Goal: Task Accomplishment & Management: Manage account settings

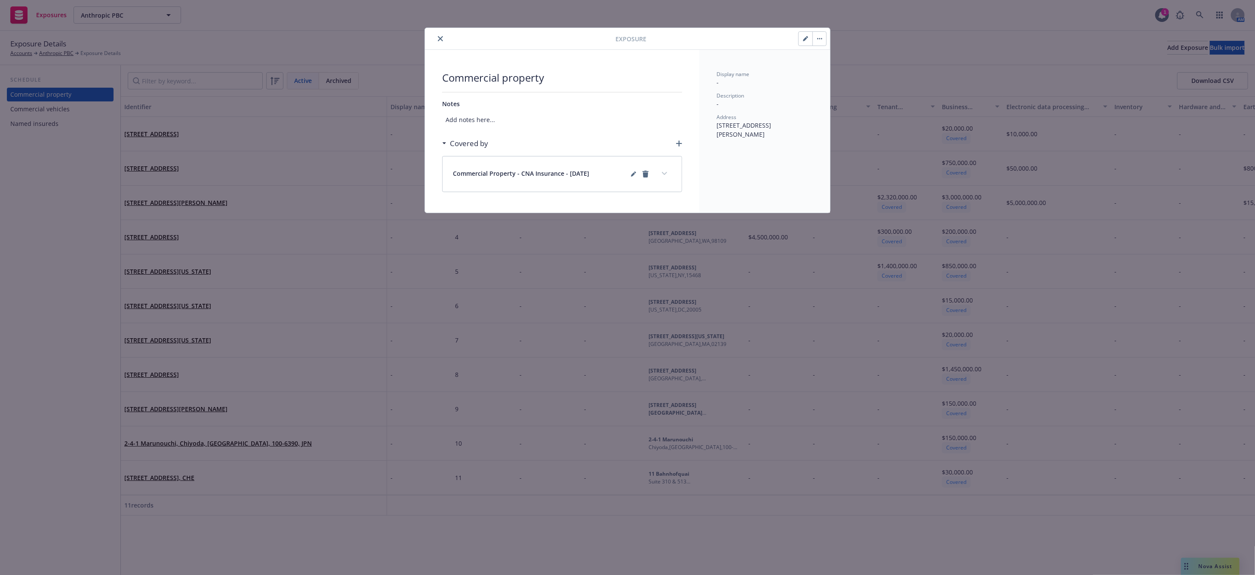
click at [805, 36] on icon "button" at bounding box center [805, 38] width 5 height 5
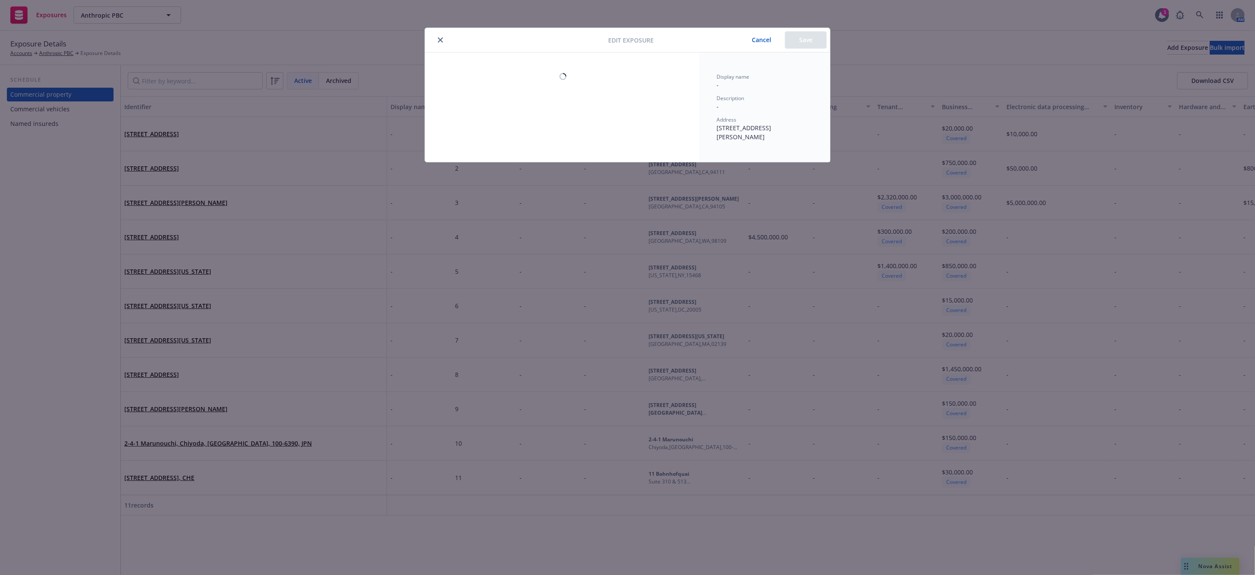
select select "OTHER"
select select "FULLY"
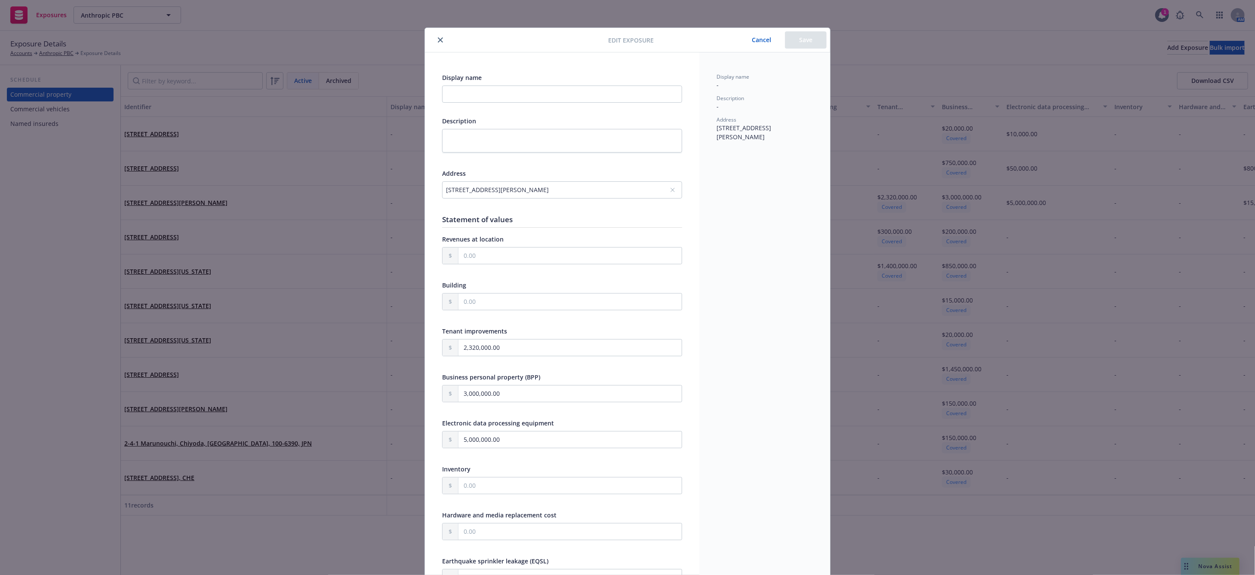
click at [633, 187] on div "[STREET_ADDRESS][PERSON_NAME]" at bounding box center [558, 189] width 224 height 9
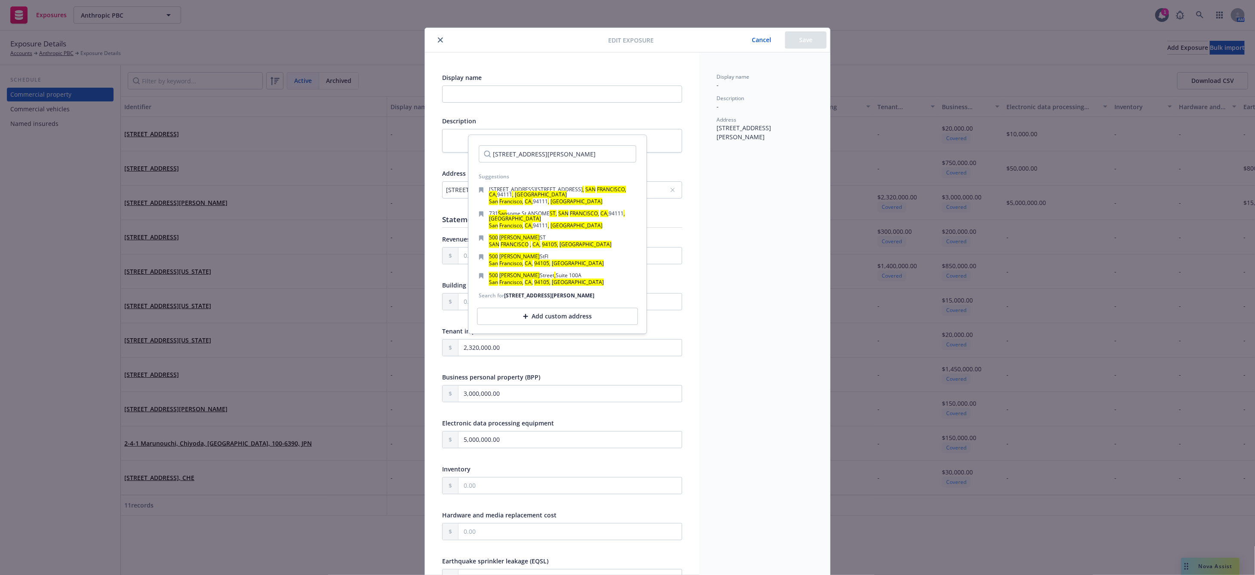
click at [547, 320] on div "Add custom address" at bounding box center [557, 316] width 161 height 17
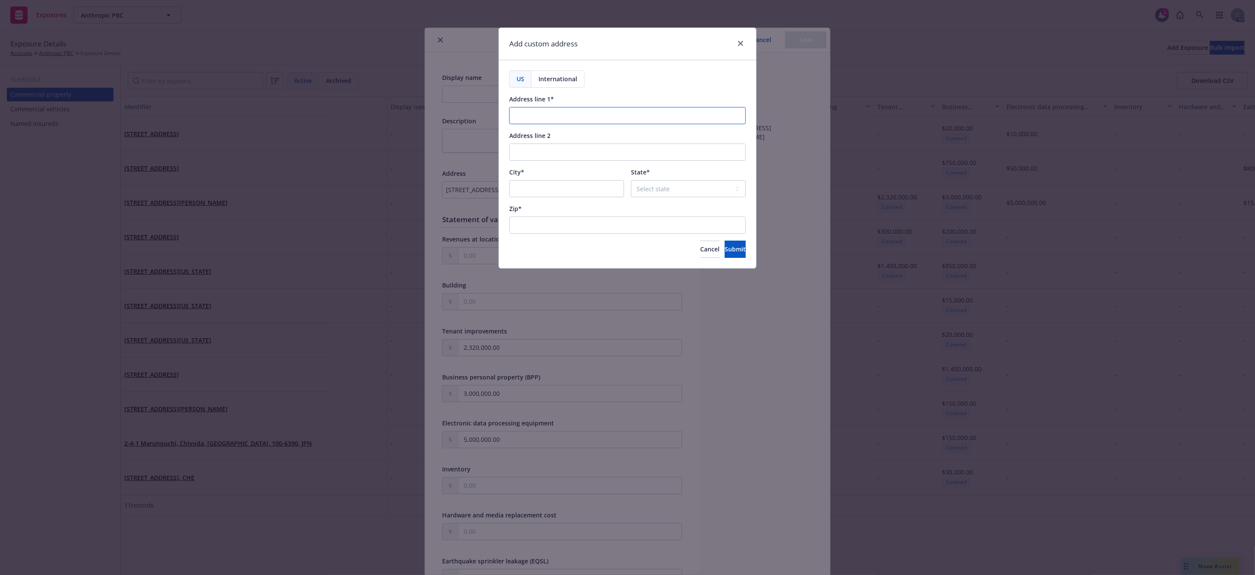
click at [547, 123] on input "Address line 1*" at bounding box center [627, 115] width 237 height 17
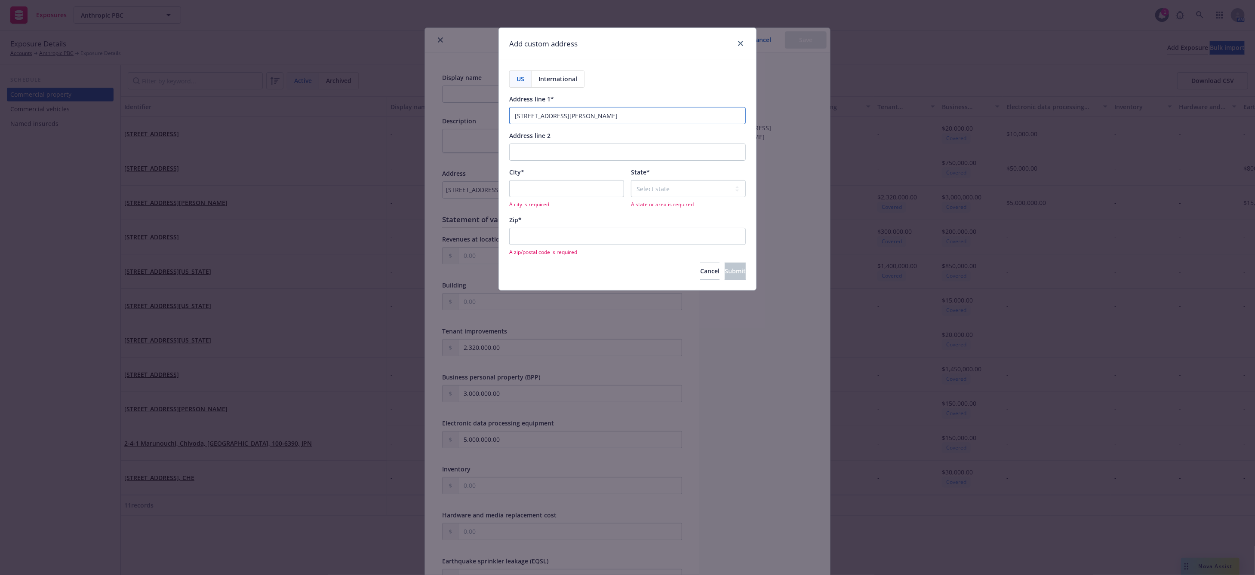
type input "[STREET_ADDRESS][PERSON_NAME]"
click at [551, 183] on input "City*" at bounding box center [566, 188] width 115 height 17
type input "[GEOGRAPHIC_DATA]"
select select "CA"
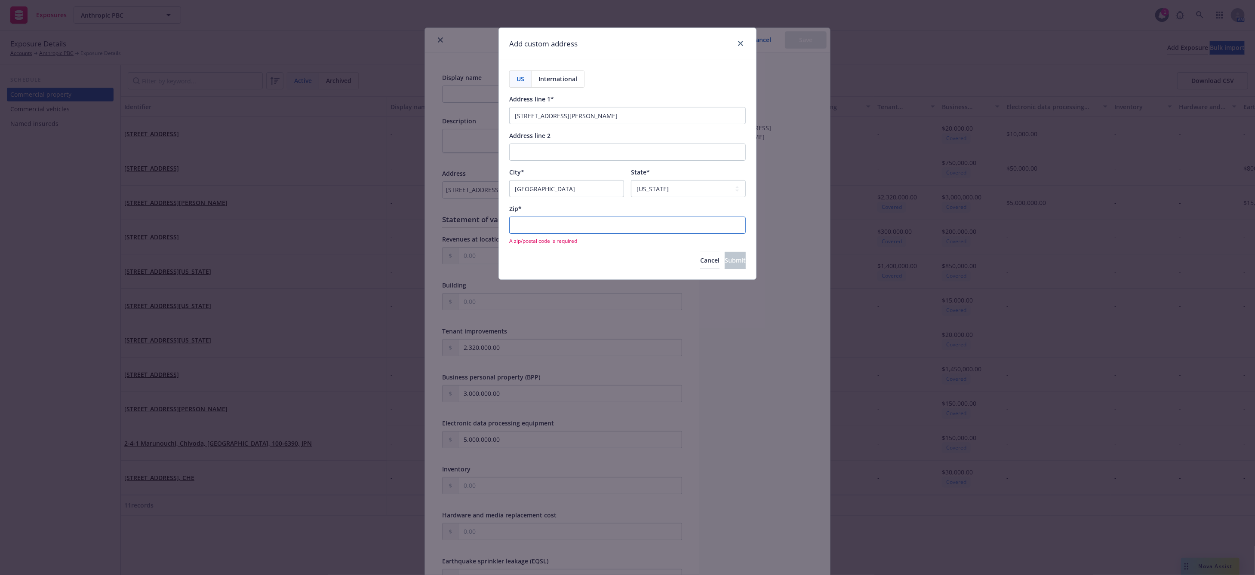
click at [557, 224] on input "Zip*" at bounding box center [627, 225] width 237 height 17
type input "94105"
click at [725, 255] on button "Submit" at bounding box center [735, 249] width 21 height 17
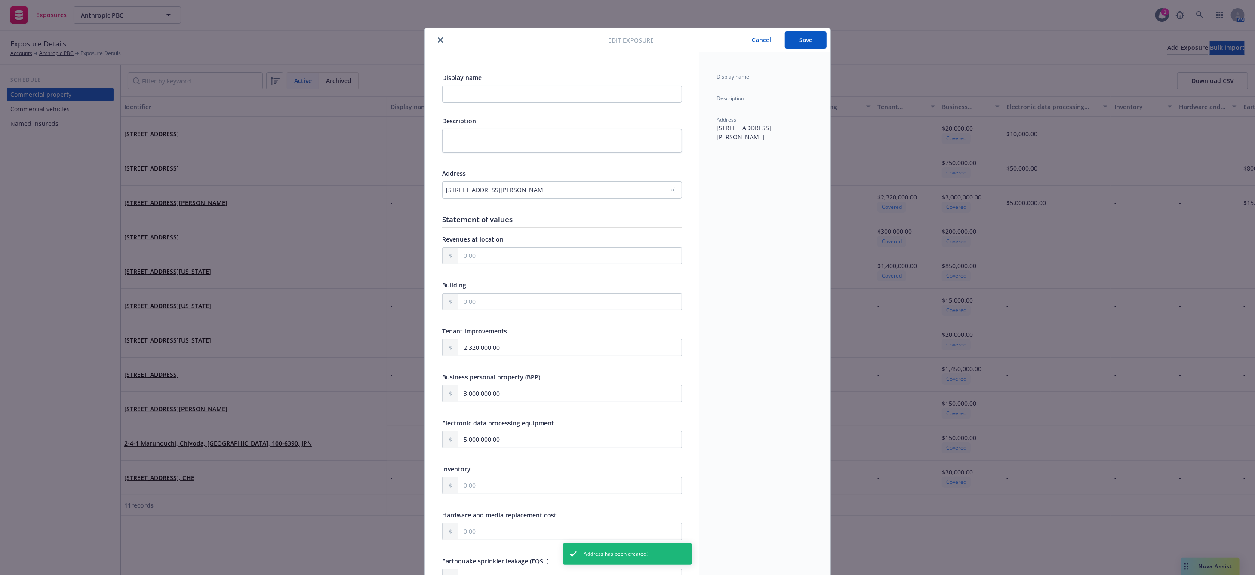
click at [808, 48] on button "Save" at bounding box center [806, 39] width 42 height 17
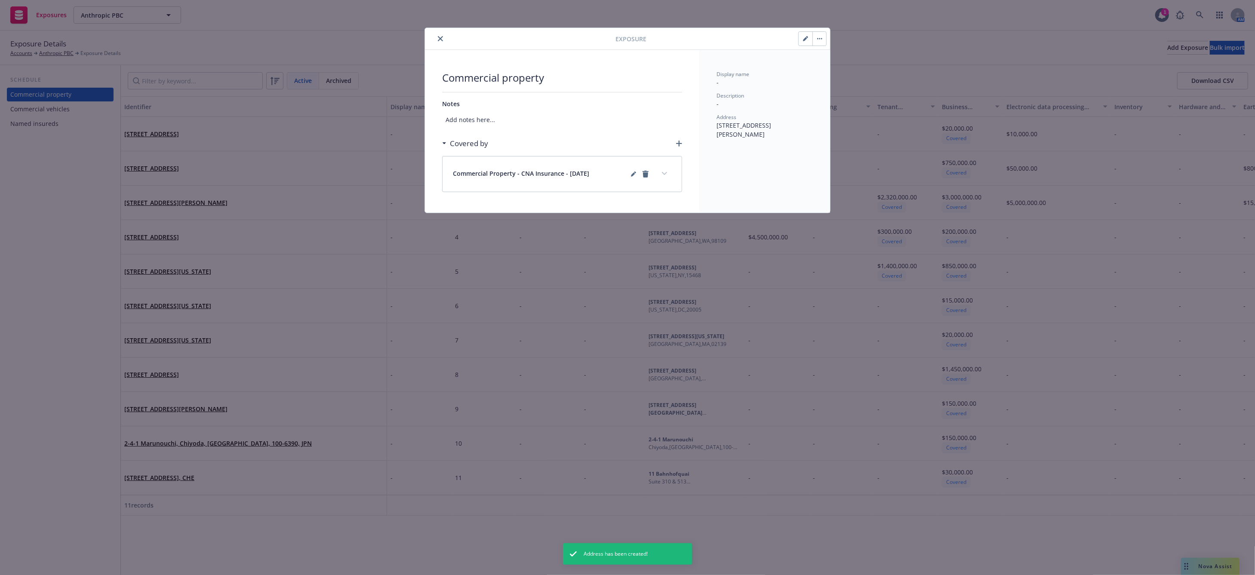
click at [445, 37] on button "close" at bounding box center [440, 39] width 10 height 10
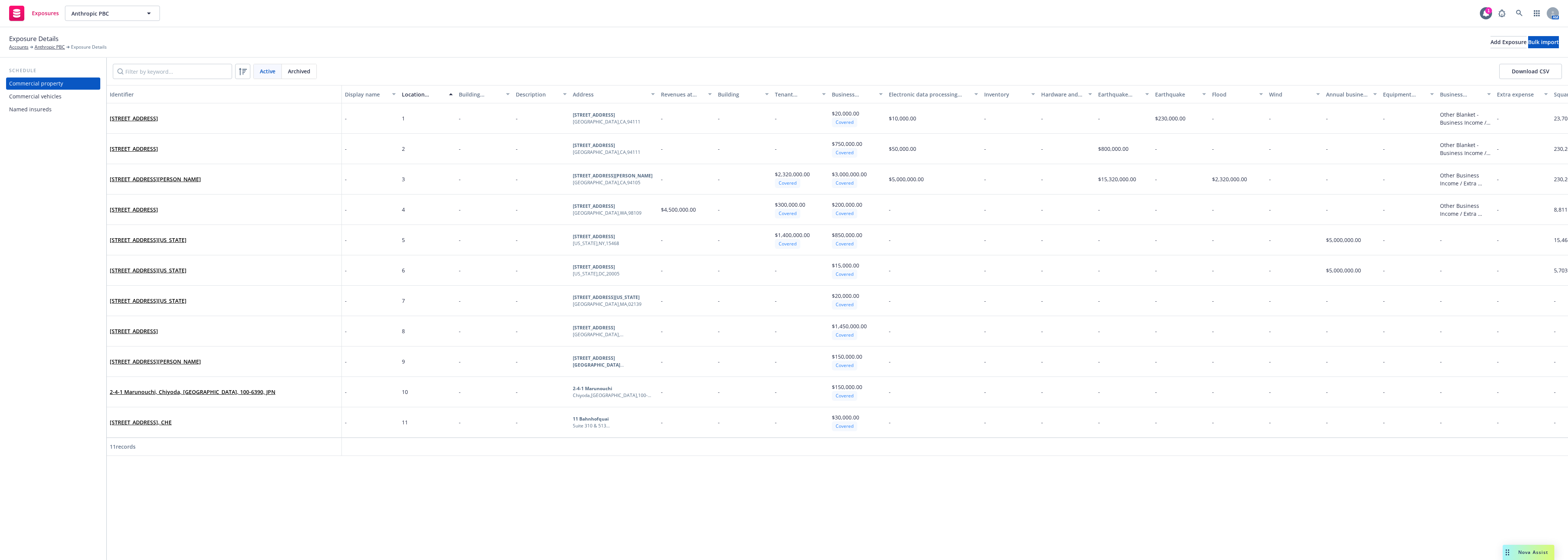
click at [466, 38] on div "Exposure Details Accounts Anthropic PBC Exposure Details Add Exposure Bulk impo…" at bounding box center [784, 42] width 1549 height 17
click at [833, 112] on span "$20,000.00" at bounding box center [845, 113] width 27 height 7
click at [158, 117] on link "[STREET_ADDRESS]" at bounding box center [133, 118] width 49 height 7
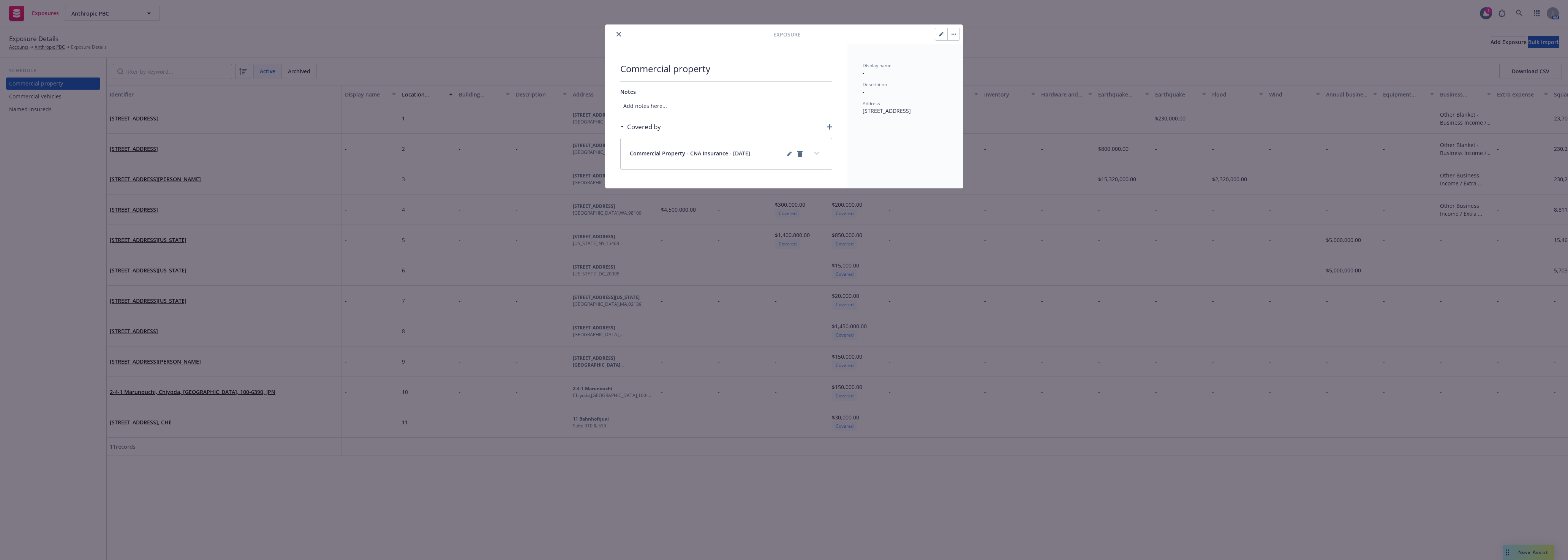
click at [939, 28] on button "button" at bounding box center [942, 34] width 12 height 12
select select "OTHER"
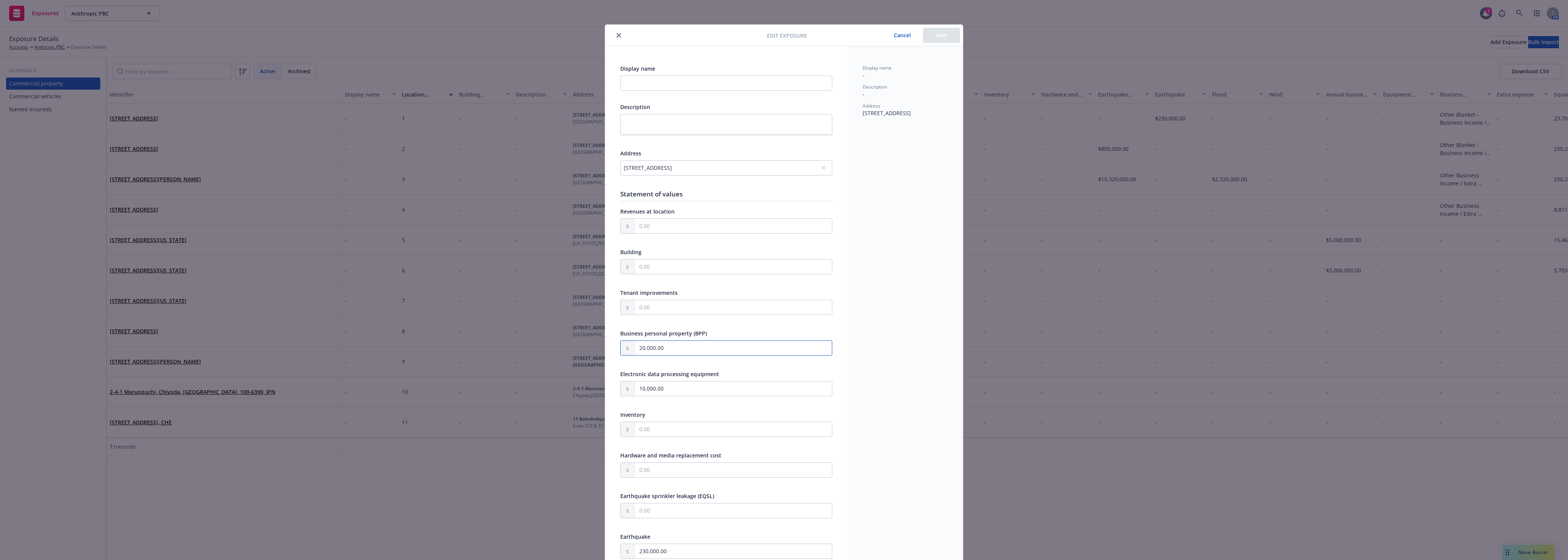
click at [646, 352] on input "20,000.00" at bounding box center [733, 348] width 197 height 14
click at [640, 346] on input "20,000.00" at bounding box center [733, 348] width 197 height 14
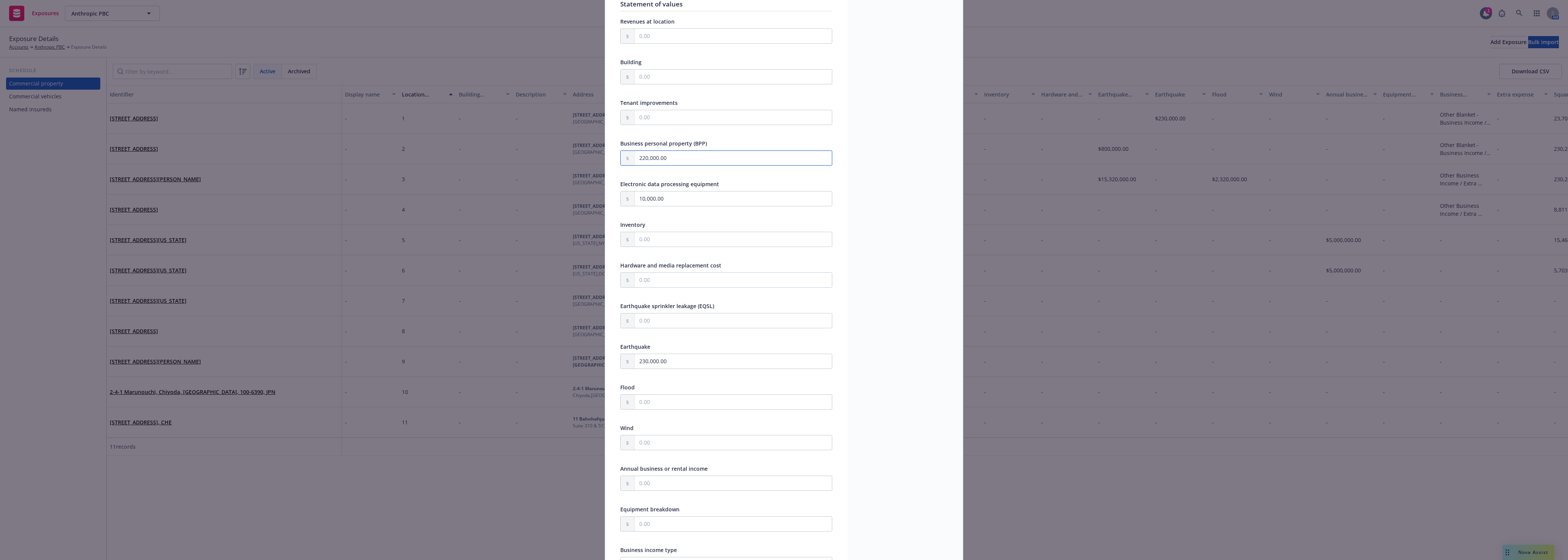
scroll to position [284, 0]
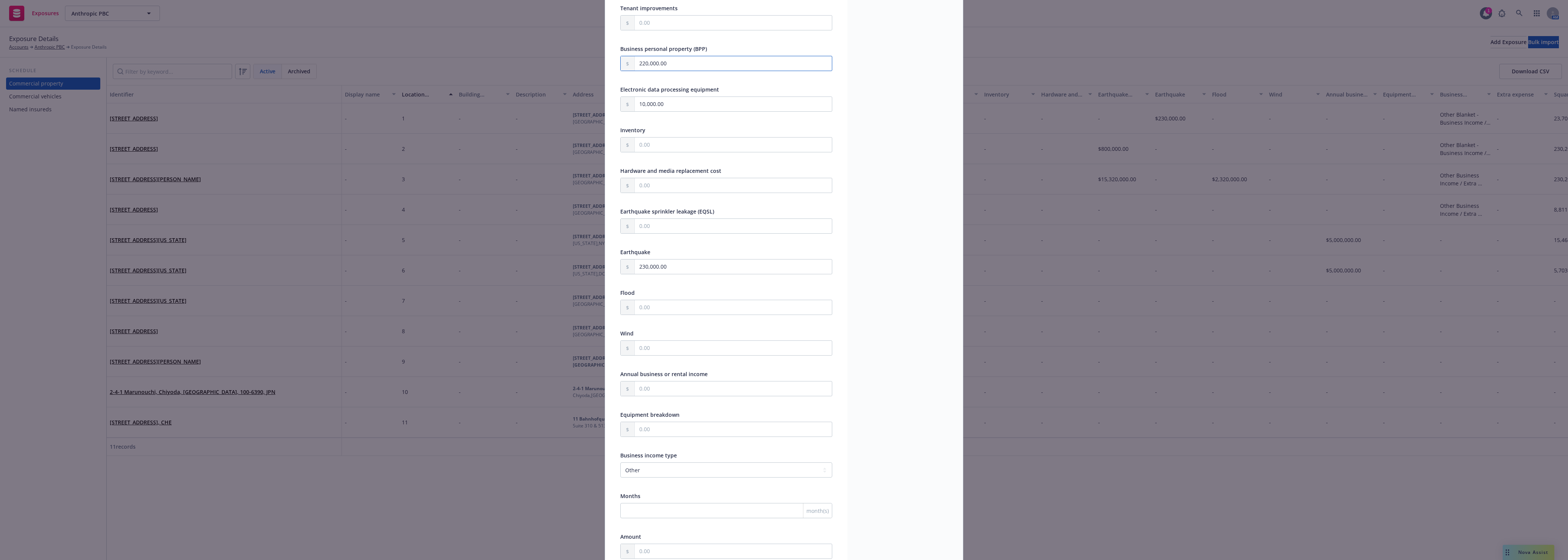
type input "220,000.00"
click at [661, 271] on input "230,000.00" at bounding box center [733, 267] width 197 height 14
click at [860, 247] on div "Display name - Description - Address [STREET_ADDRESS]" at bounding box center [905, 469] width 116 height 1415
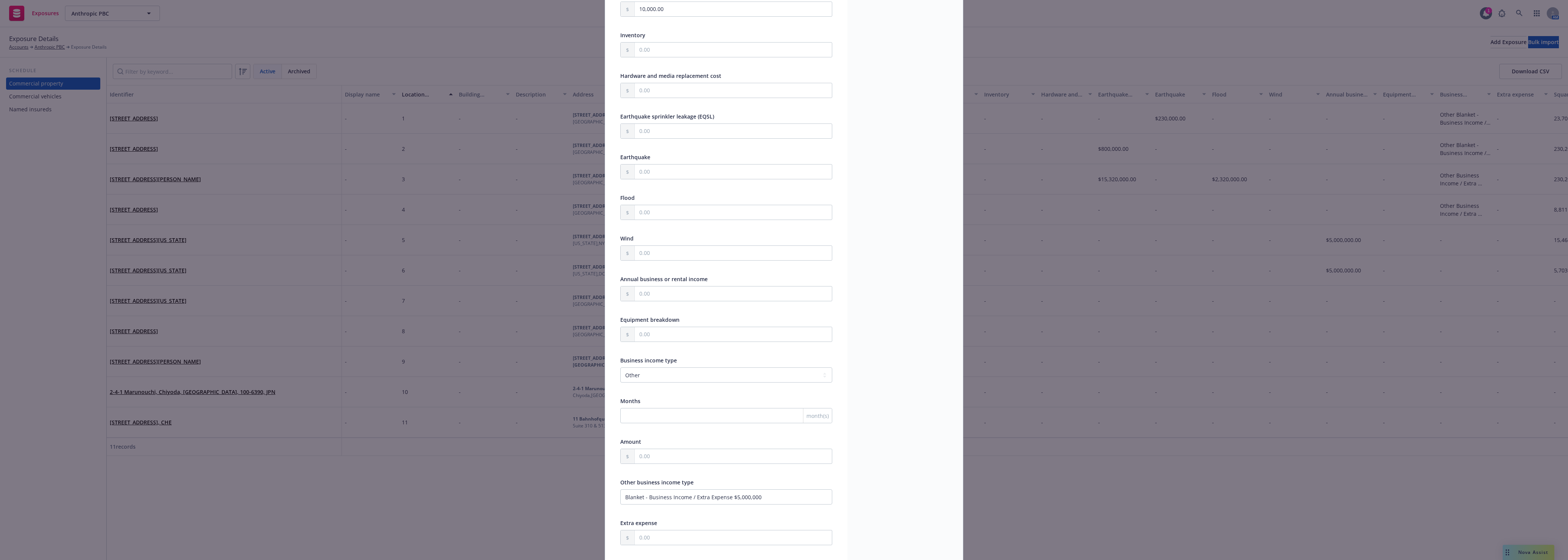
scroll to position [570, 0]
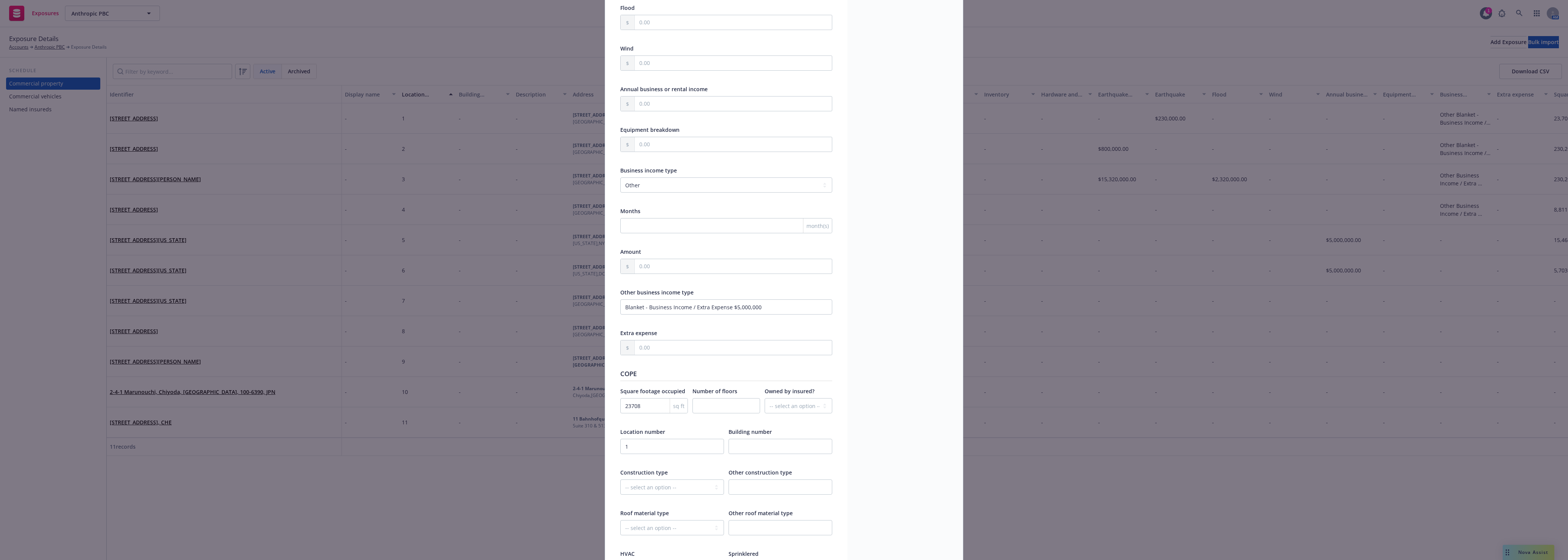
click at [865, 415] on div "Display name - Description - Address [STREET_ADDRESS]" at bounding box center [905, 185] width 116 height 1415
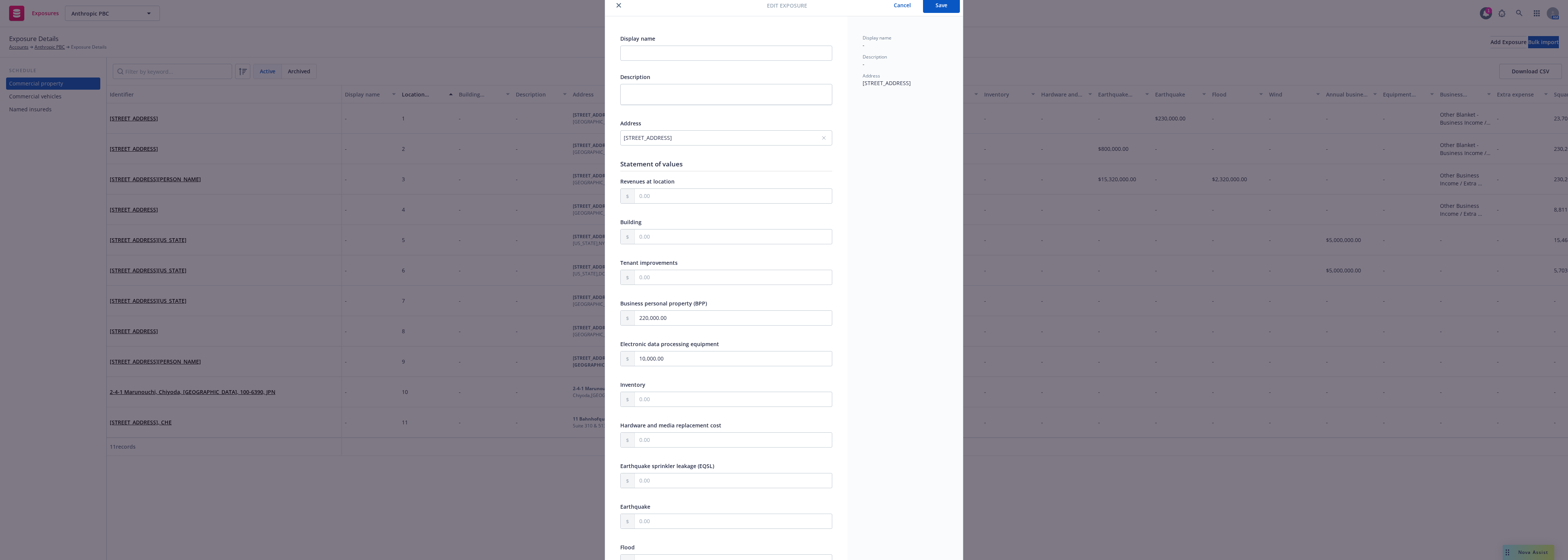
scroll to position [0, 0]
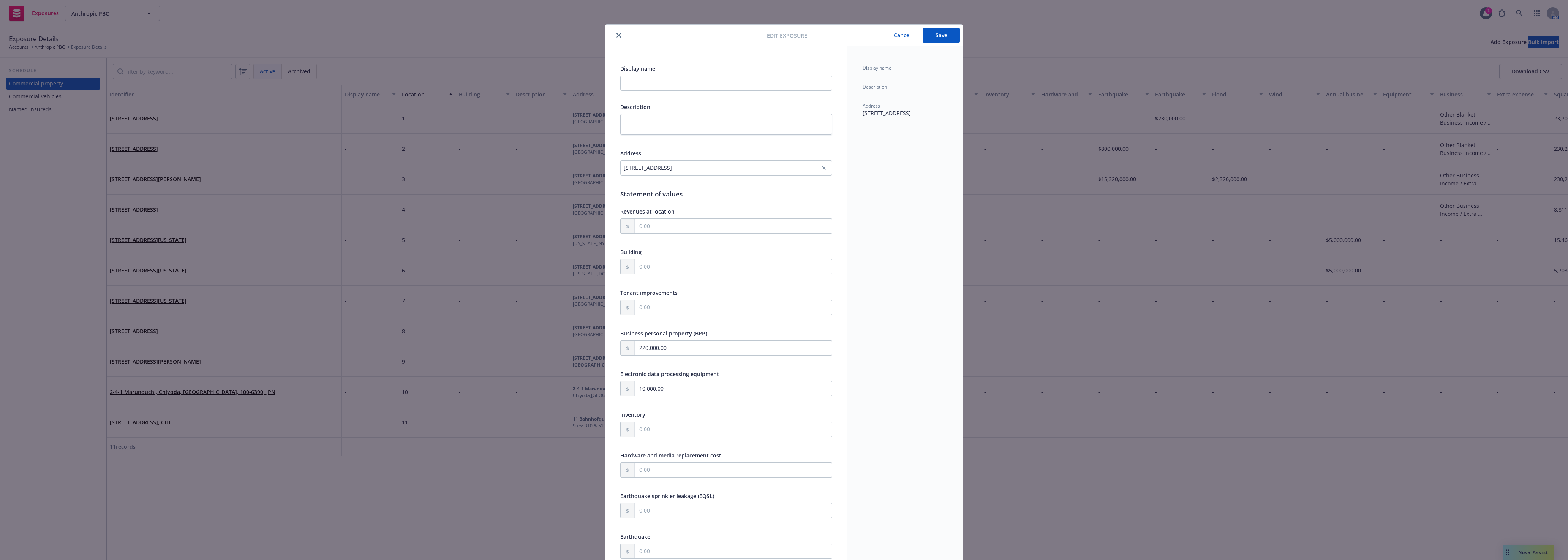
click at [946, 24] on div "Edit exposure Cancel Save Display name Description Address [STREET_ADDRESS] Sta…" at bounding box center [784, 280] width 1568 height 560
click at [946, 31] on button "Save" at bounding box center [942, 34] width 37 height 15
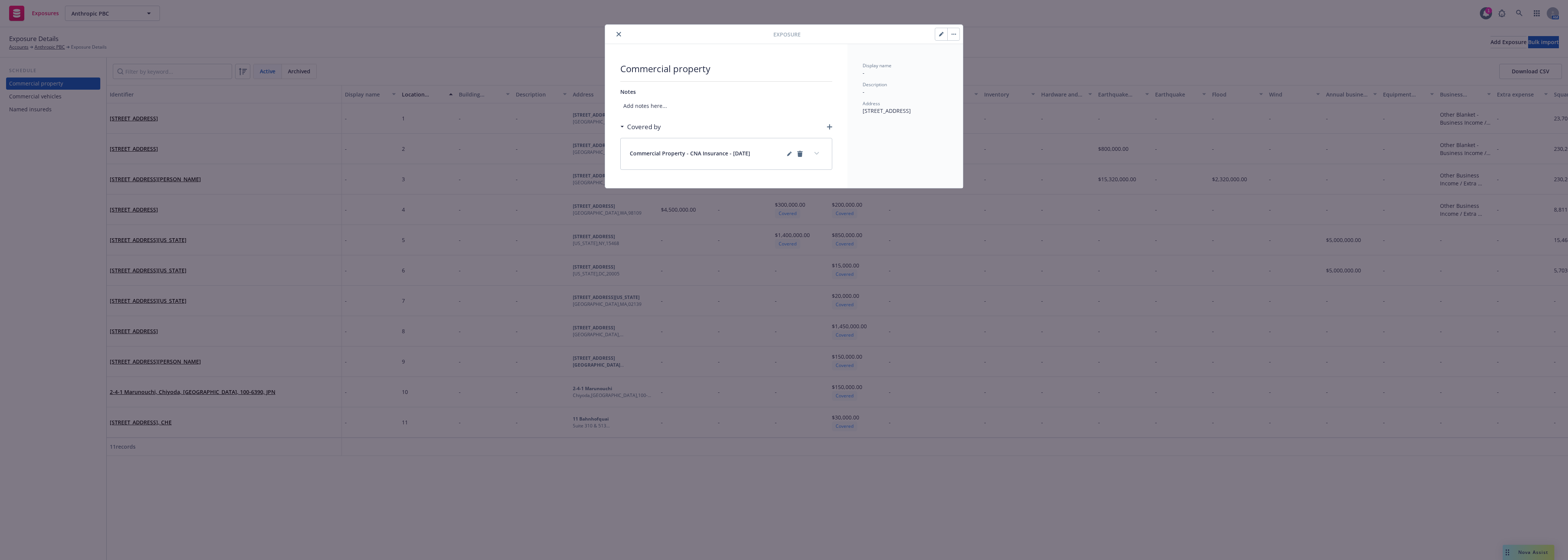
click at [618, 30] on button "close" at bounding box center [618, 34] width 9 height 9
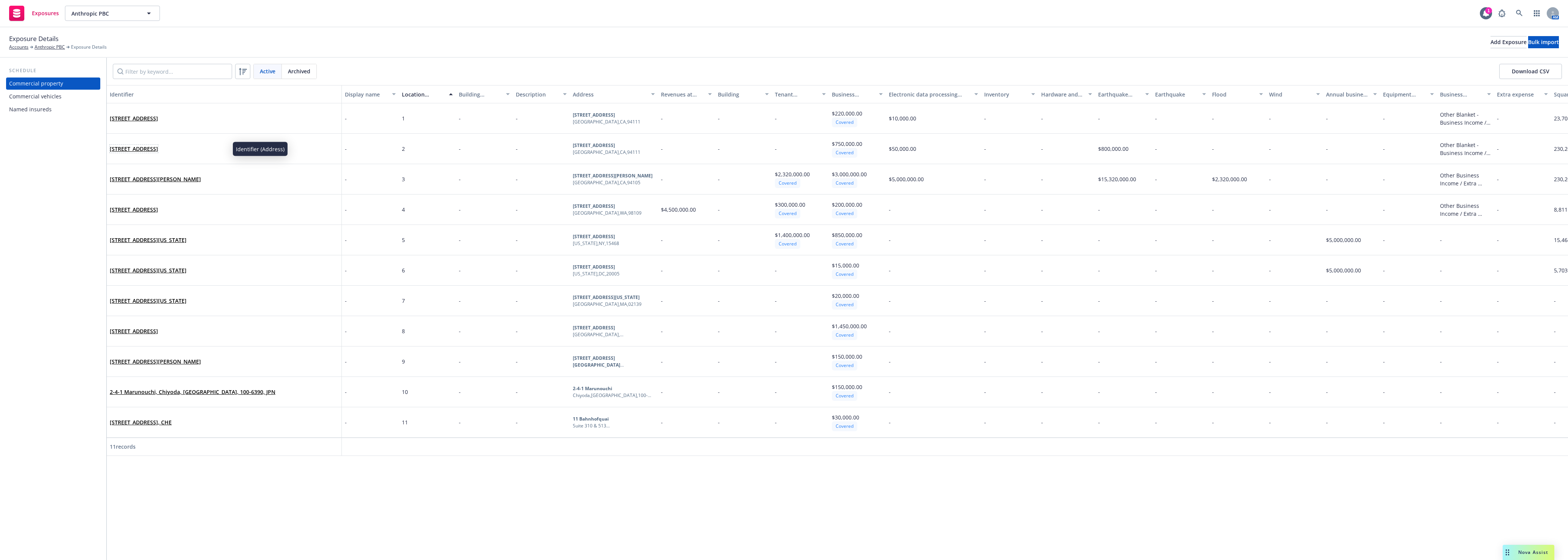
click at [124, 151] on link "[STREET_ADDRESS]" at bounding box center [133, 148] width 49 height 7
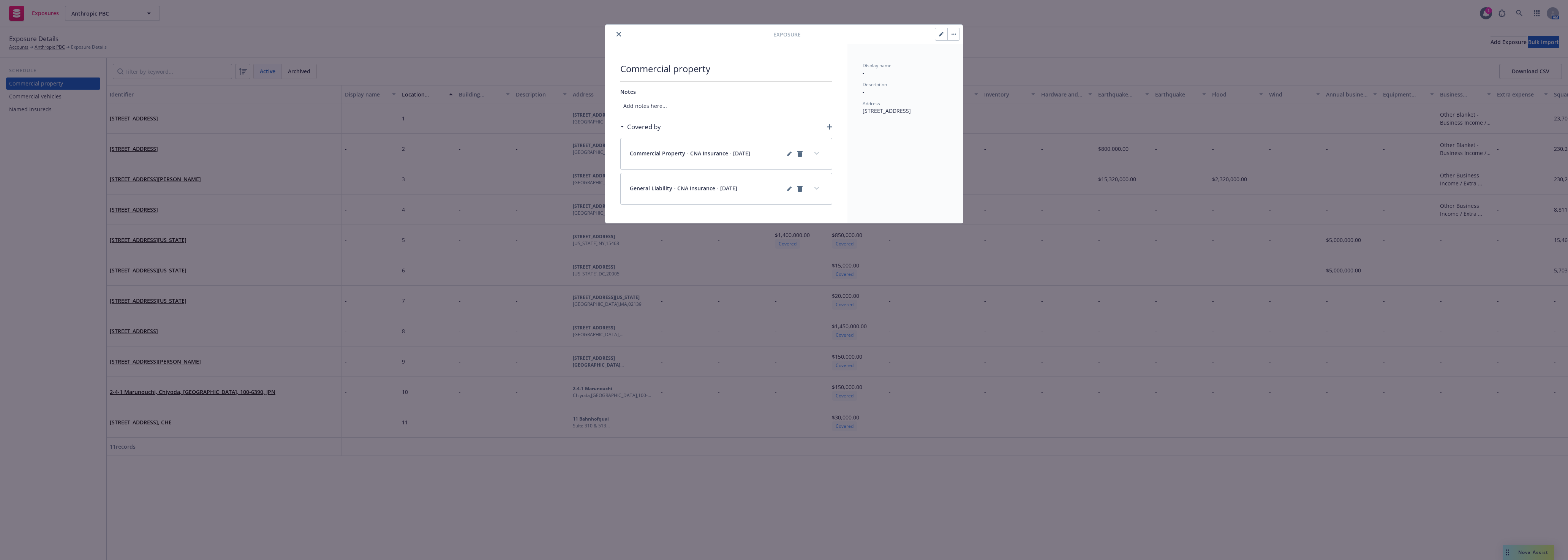
click at [943, 35] on icon "button" at bounding box center [941, 34] width 4 height 4
select select "OTHER"
select select "FULLY"
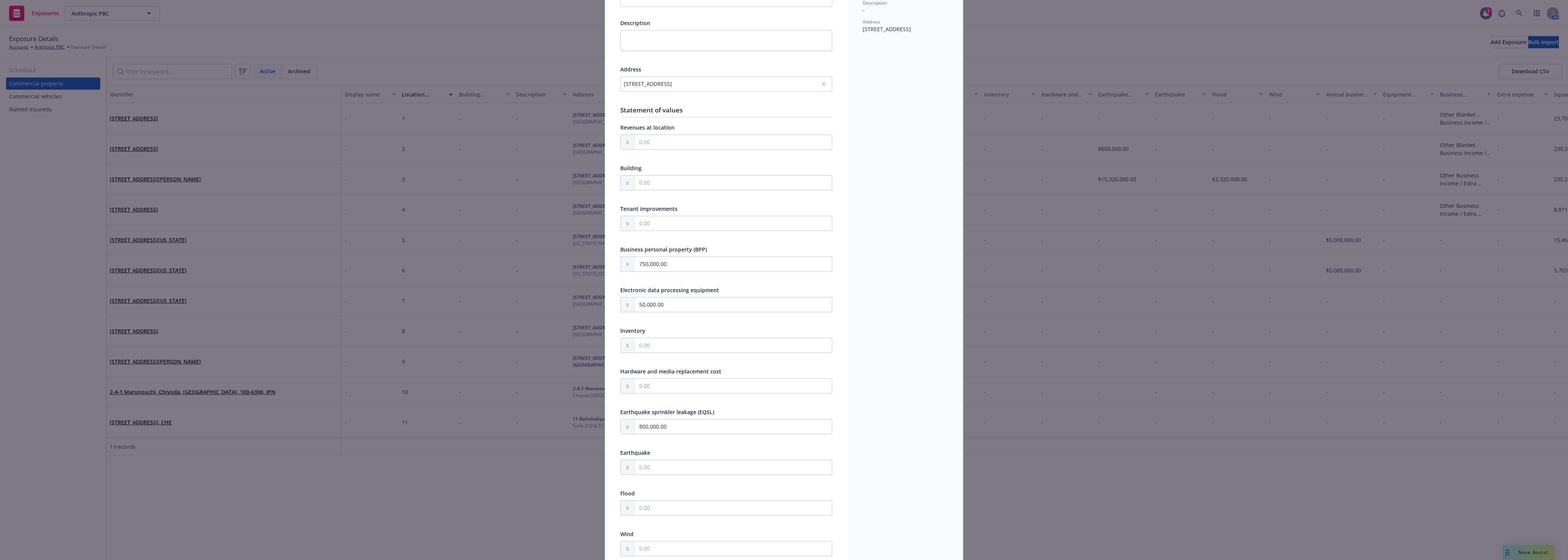
scroll to position [95, 0]
click at [676, 419] on input "800,000.00" at bounding box center [733, 416] width 197 height 14
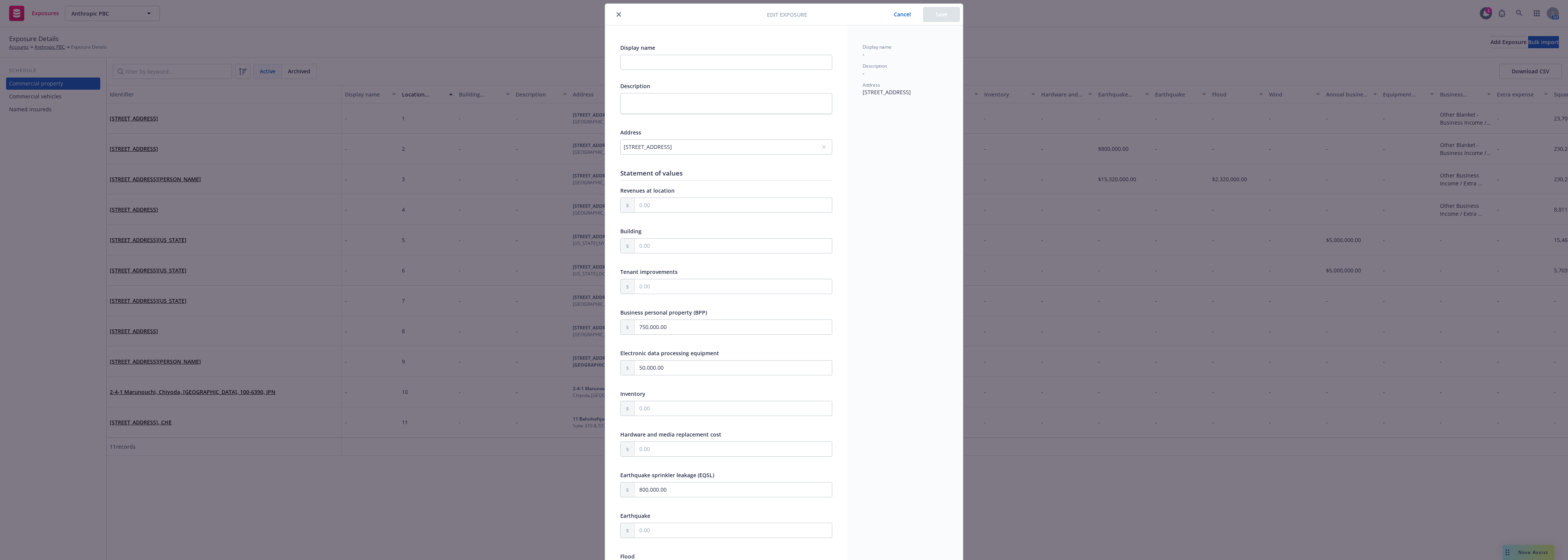
scroll to position [0, 0]
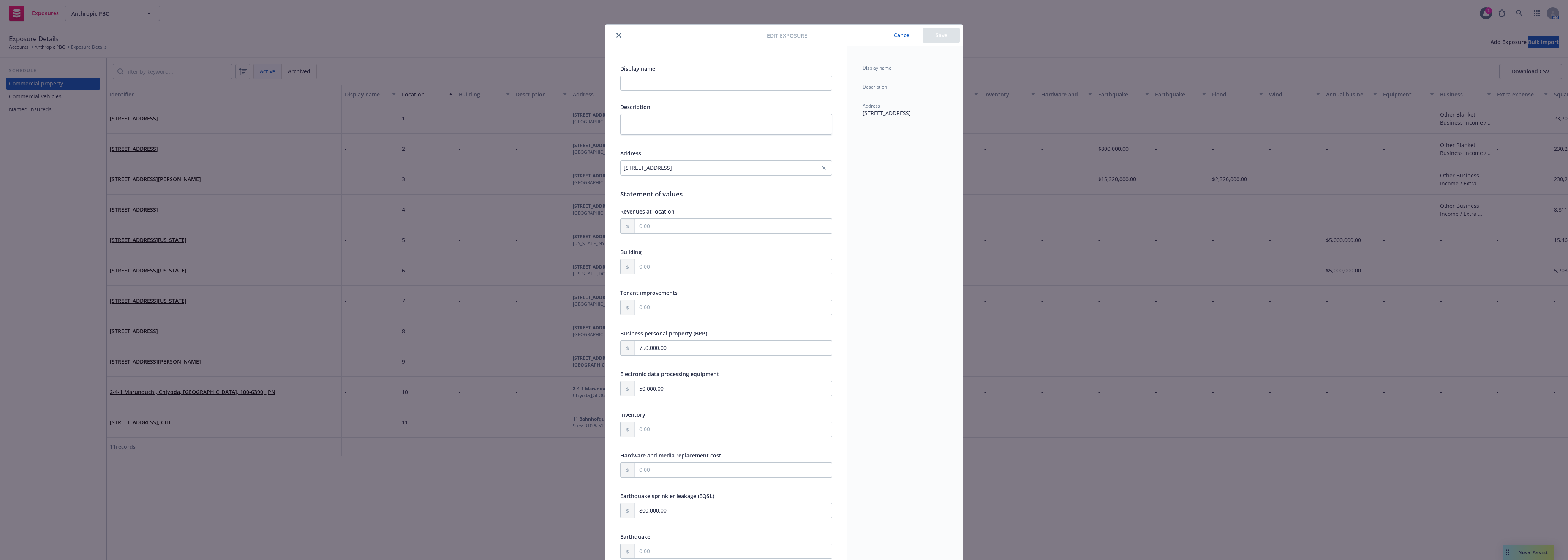
click at [614, 33] on button "close" at bounding box center [618, 35] width 9 height 9
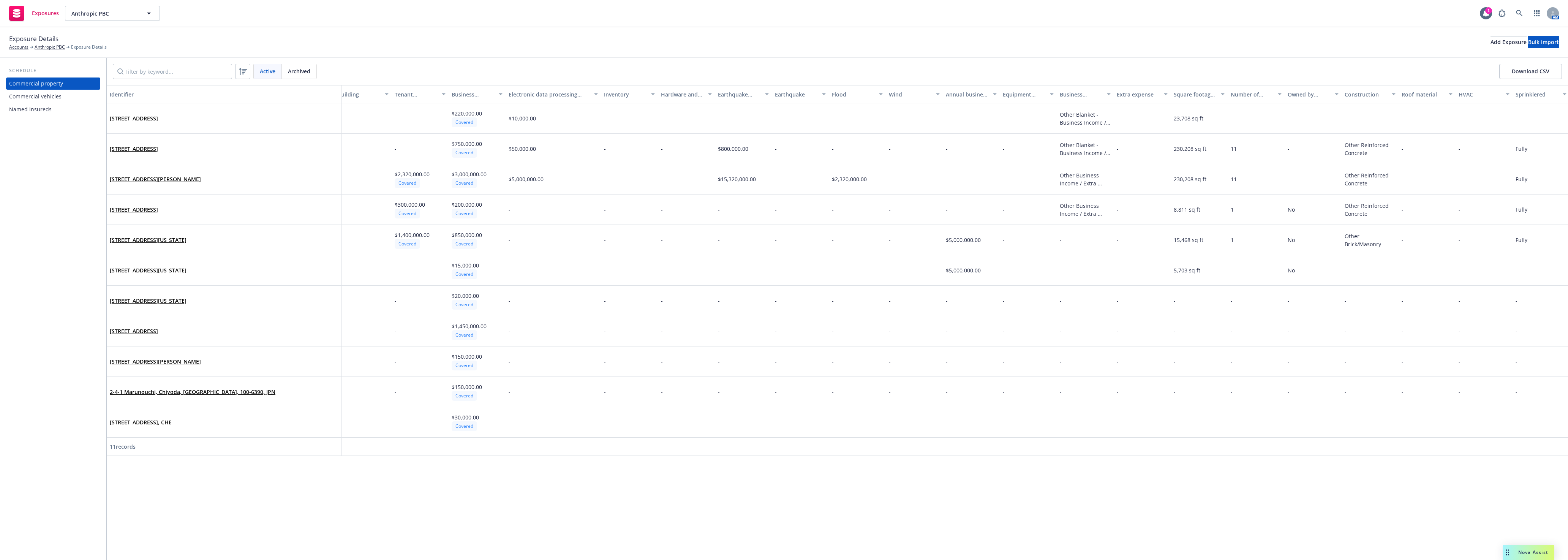
scroll to position [0, 524]
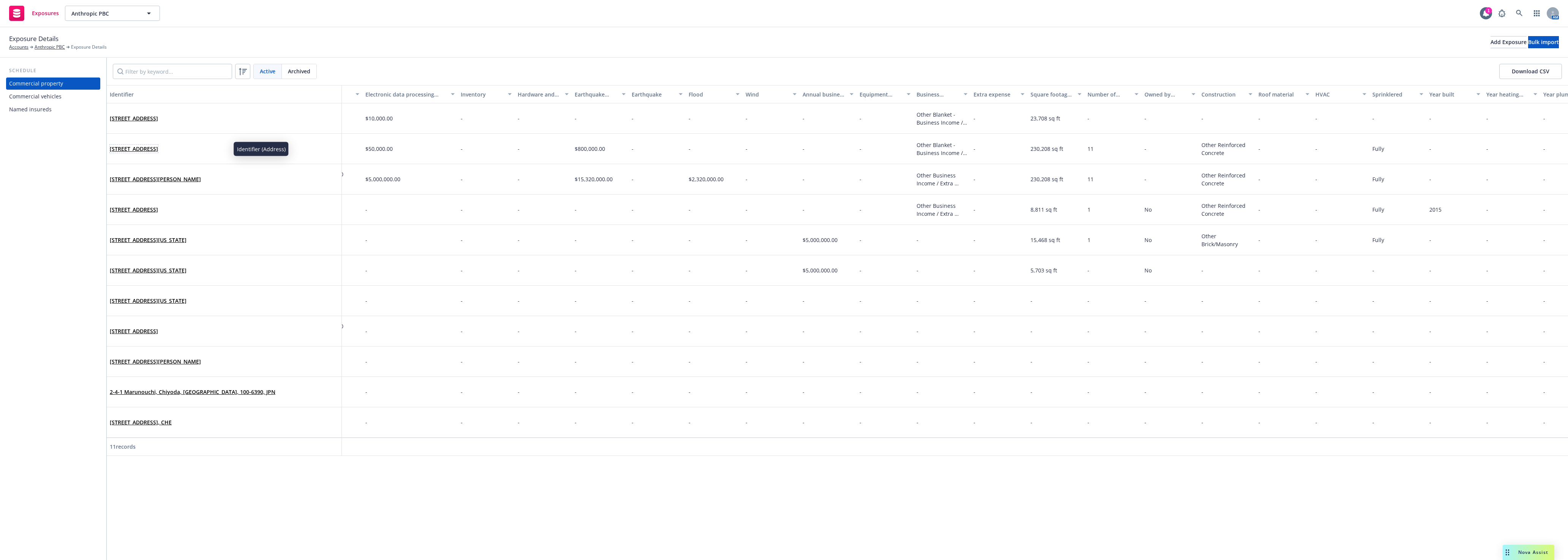
click at [158, 149] on link "[STREET_ADDRESS]" at bounding box center [133, 148] width 49 height 7
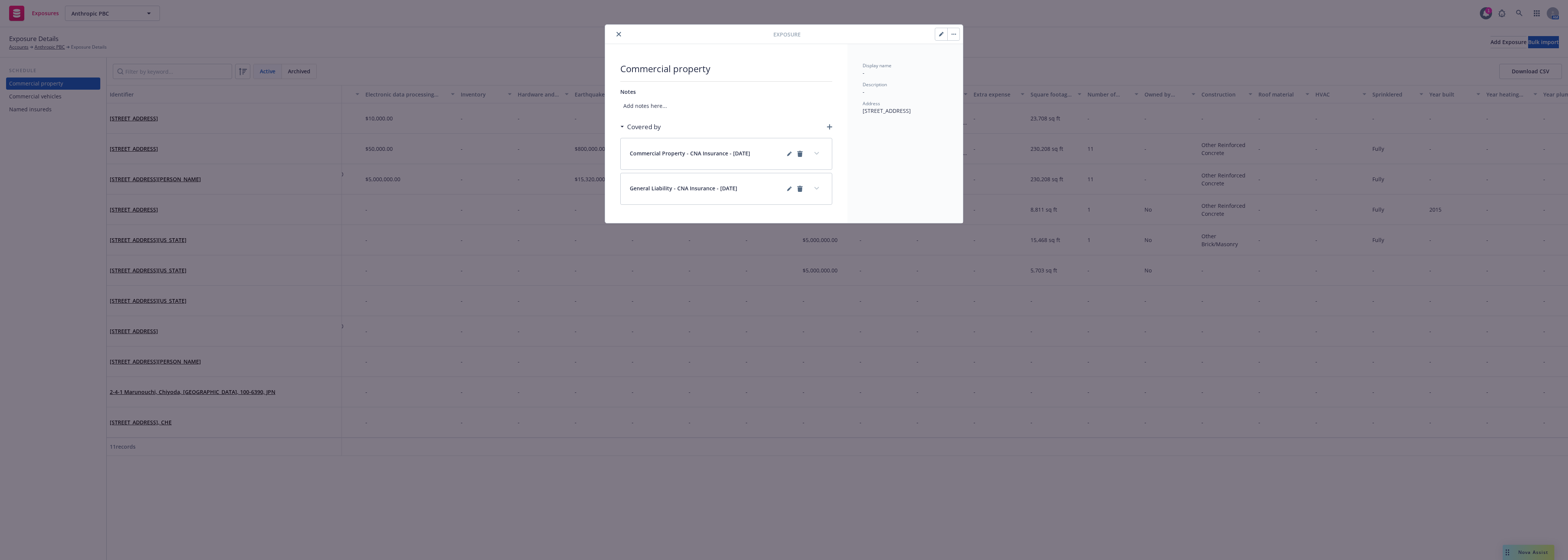
click at [941, 34] on icon "button" at bounding box center [941, 34] width 4 height 4
select select "OTHER"
select select "FULLY"
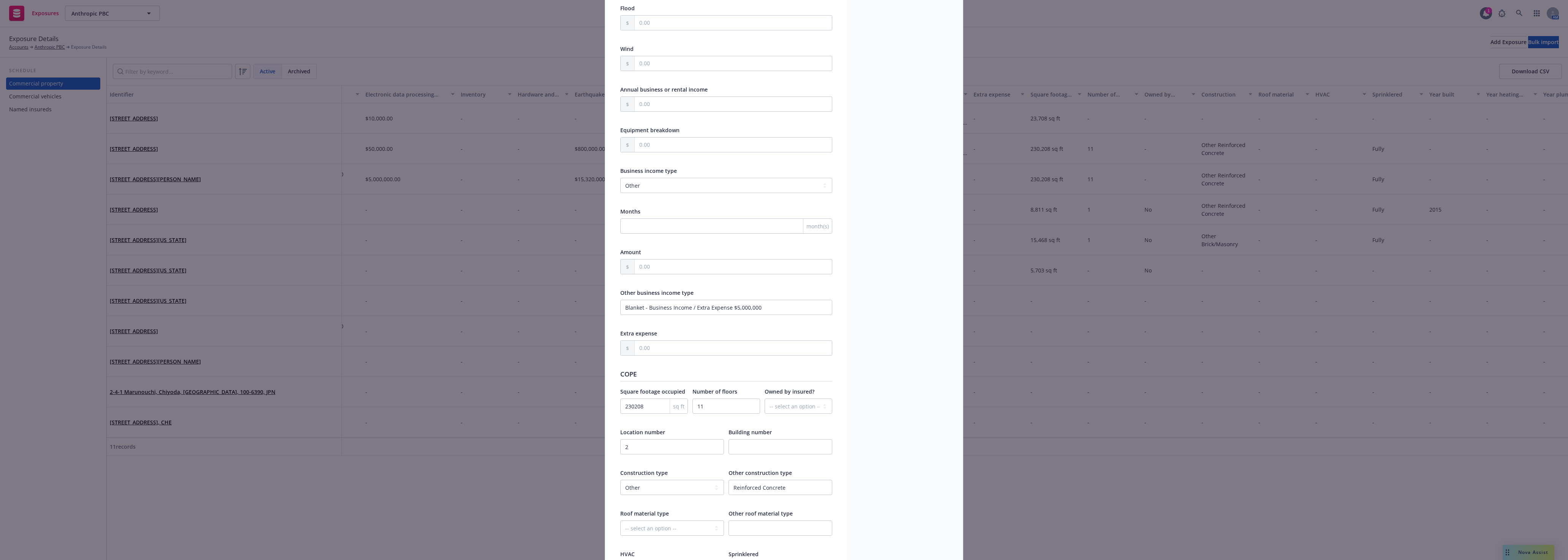
scroll to position [570, 0]
click at [654, 410] on input "230208" at bounding box center [654, 405] width 68 height 15
paste input "6640"
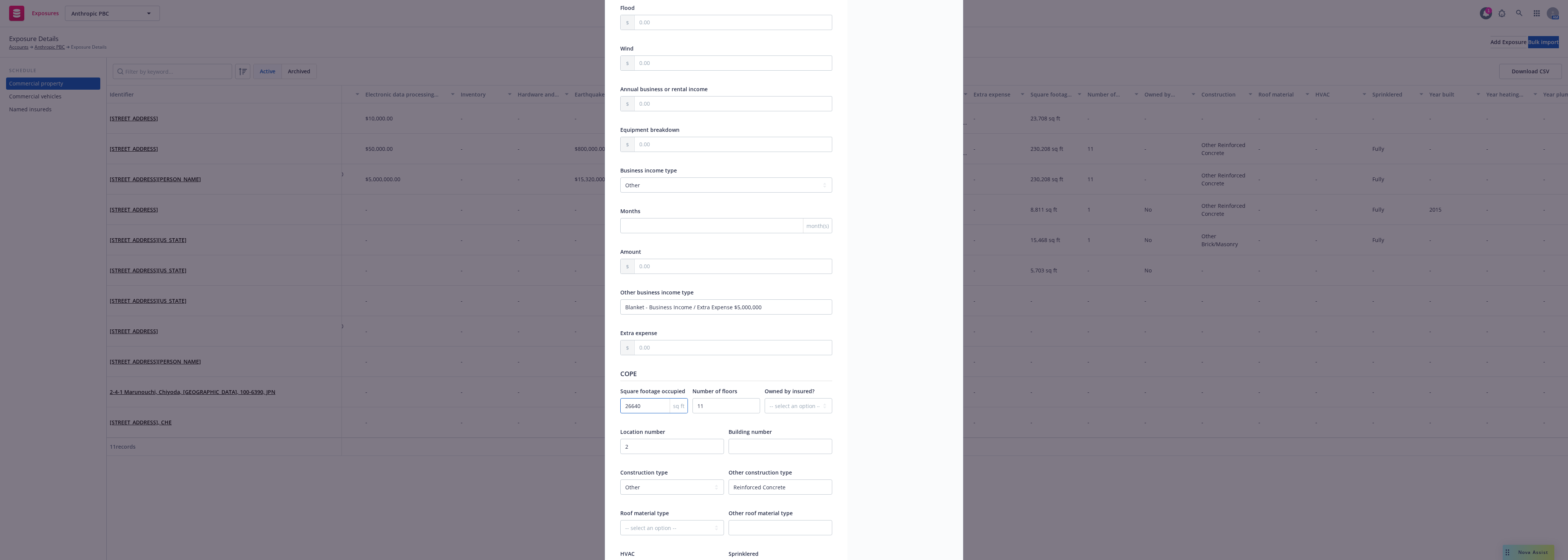
scroll to position [0, 0]
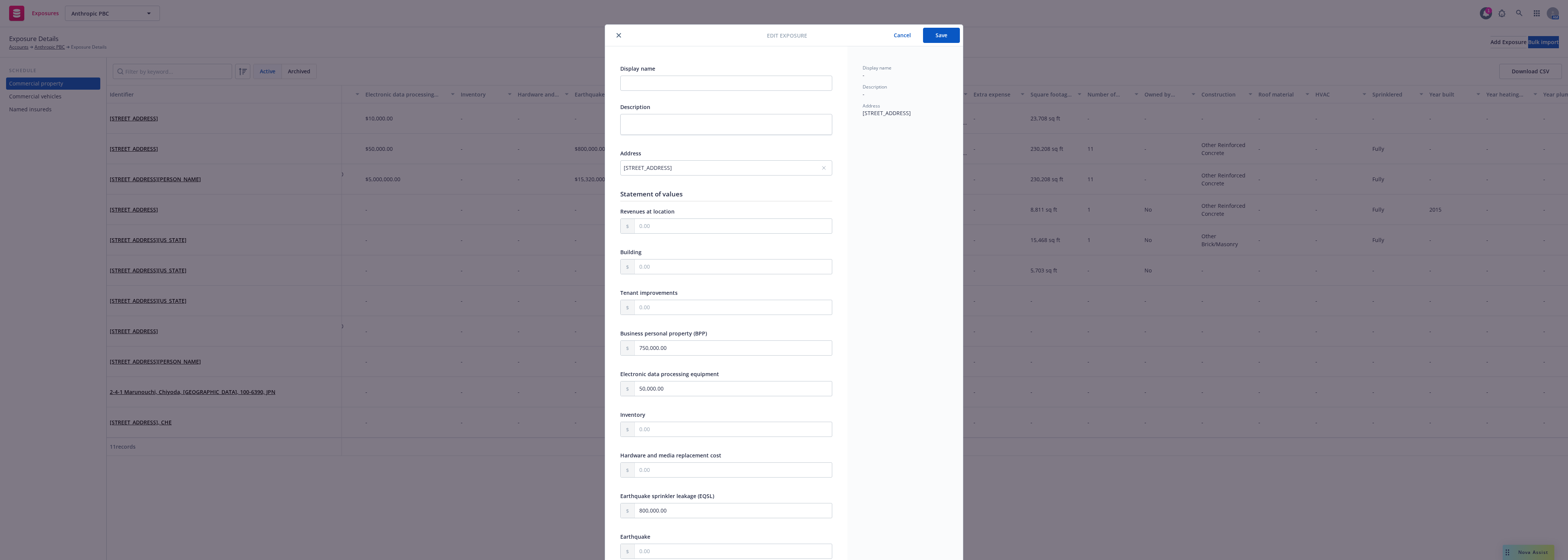
type input "26640"
click at [942, 36] on button "Save" at bounding box center [942, 34] width 37 height 15
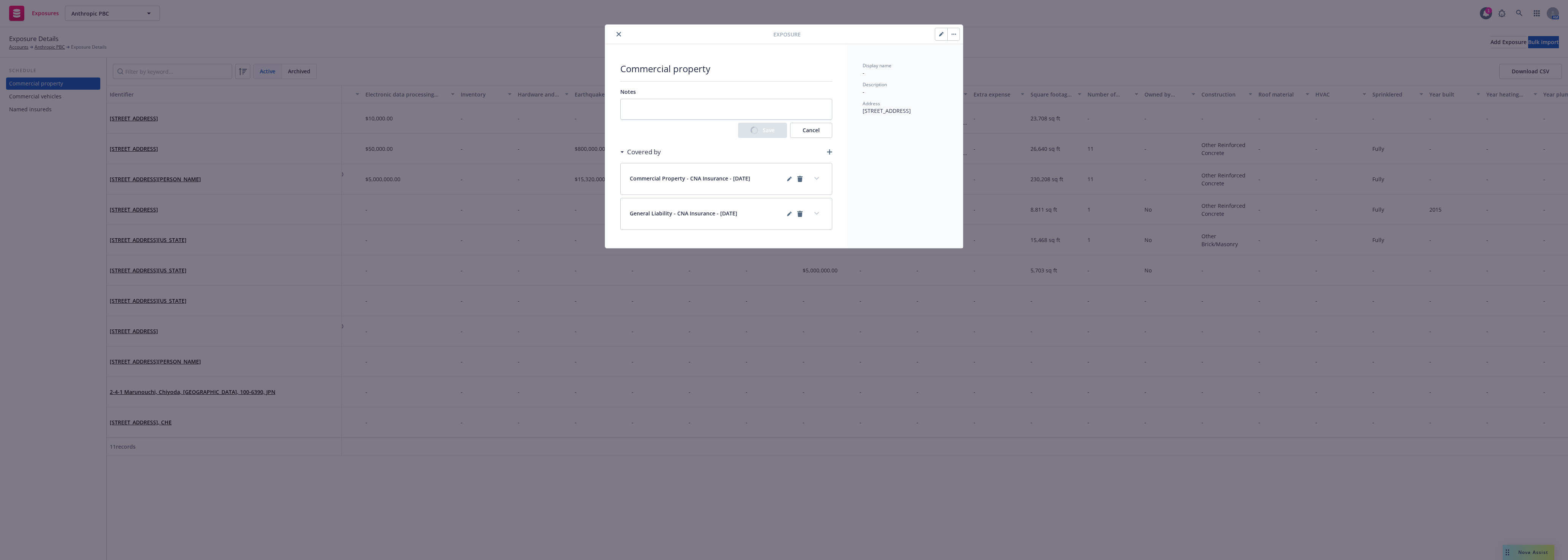
click at [617, 33] on icon "close" at bounding box center [618, 34] width 4 height 4
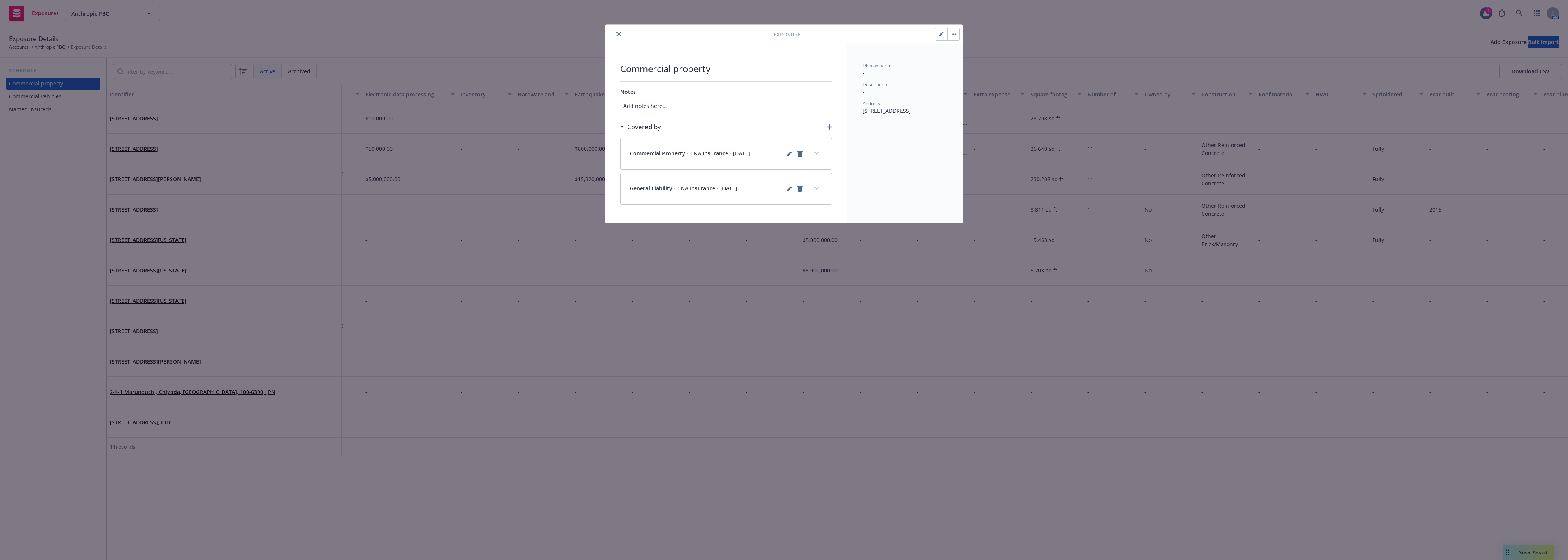
click at [617, 30] on button "close" at bounding box center [618, 34] width 9 height 9
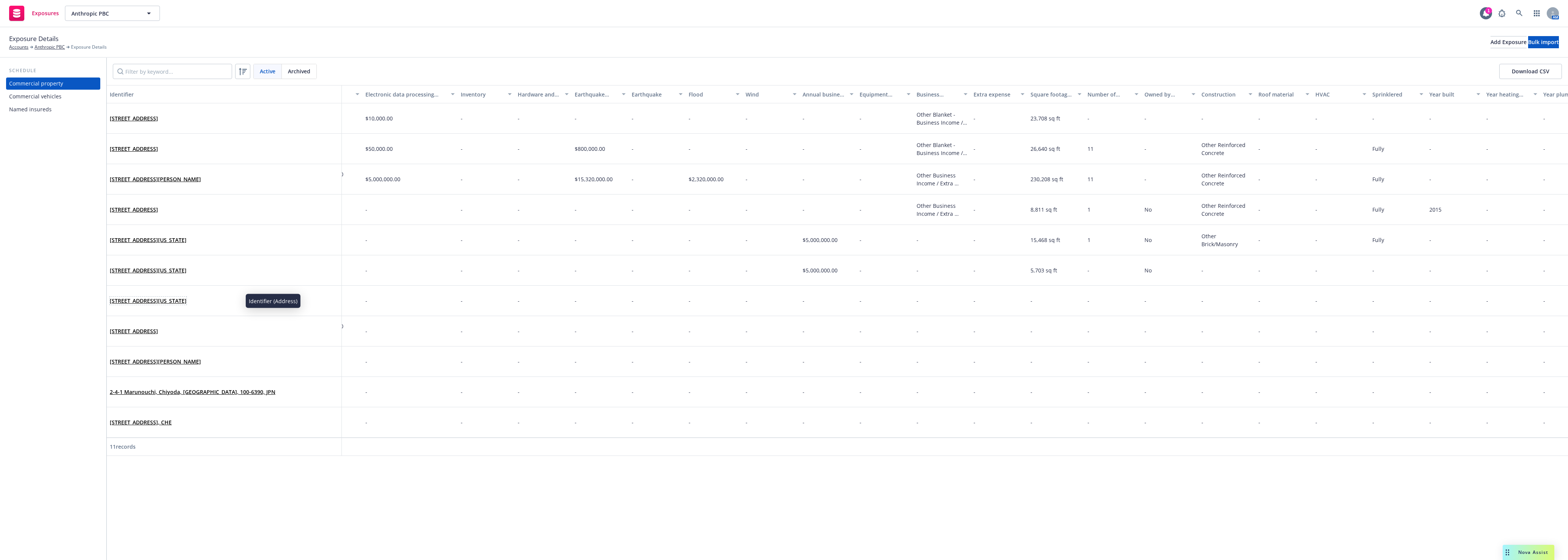
click at [186, 300] on link "[STREET_ADDRESS][US_STATE]" at bounding box center [148, 300] width 77 height 7
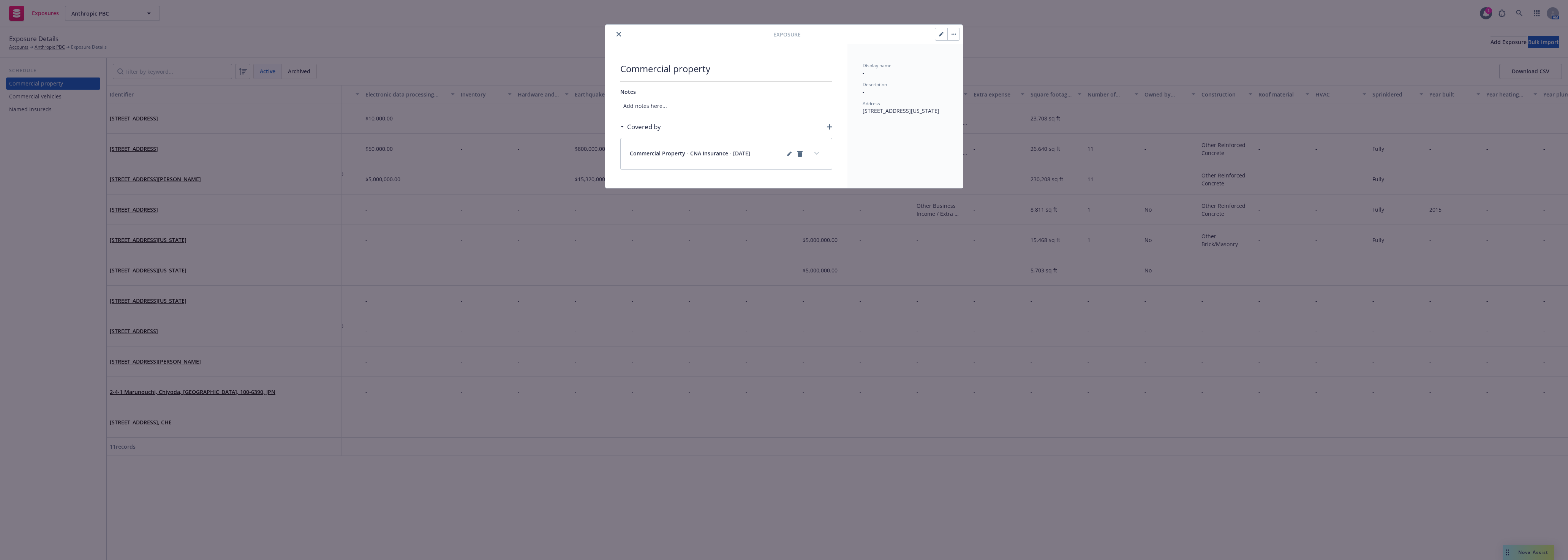
click at [942, 37] on button "button" at bounding box center [942, 34] width 12 height 12
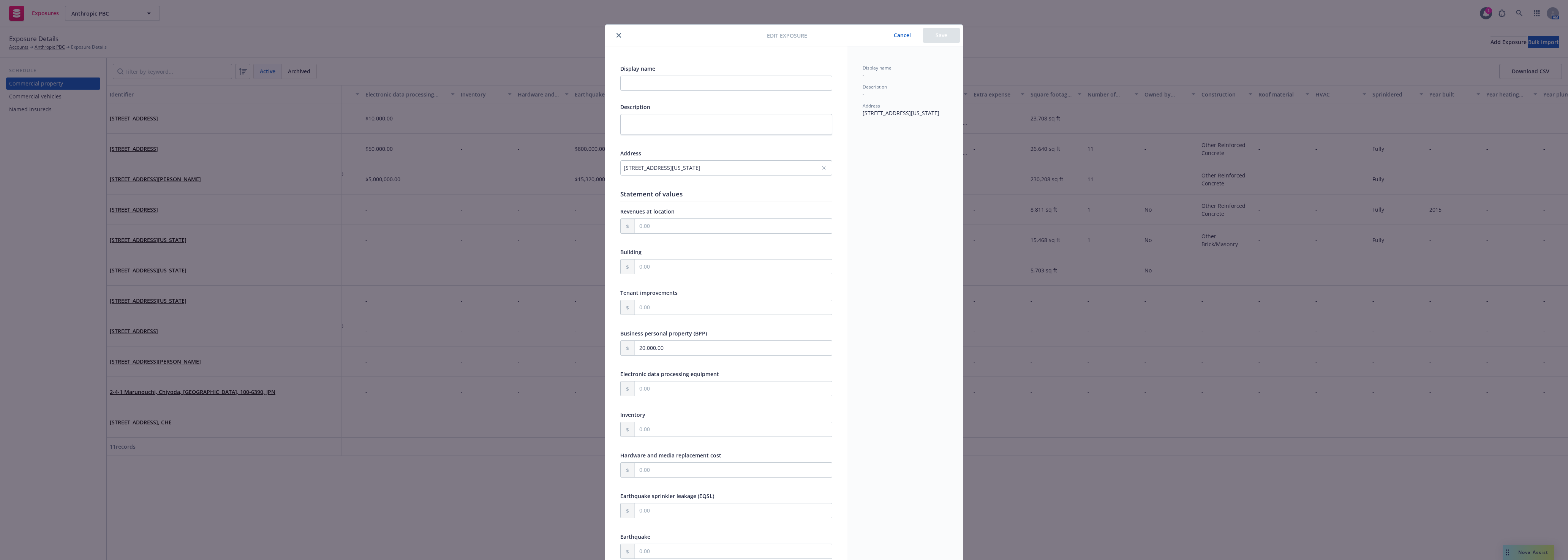
scroll to position [475, 0]
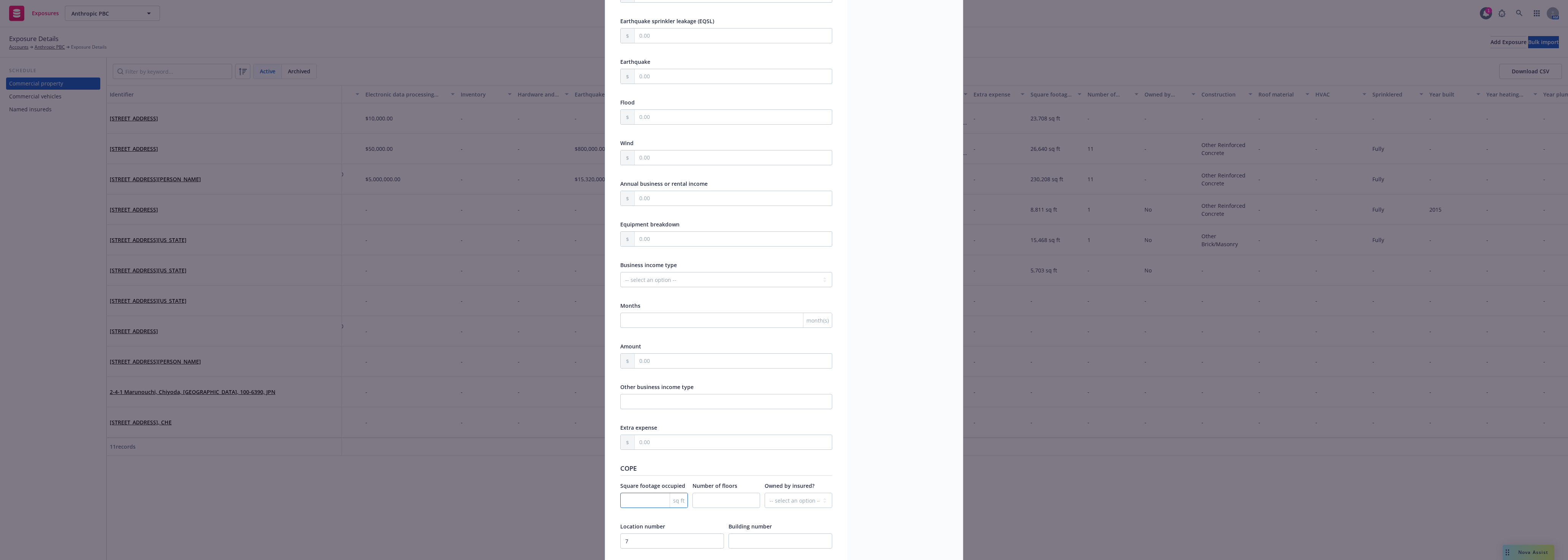
click at [650, 495] on input "number" at bounding box center [654, 500] width 68 height 15
paste input "800"
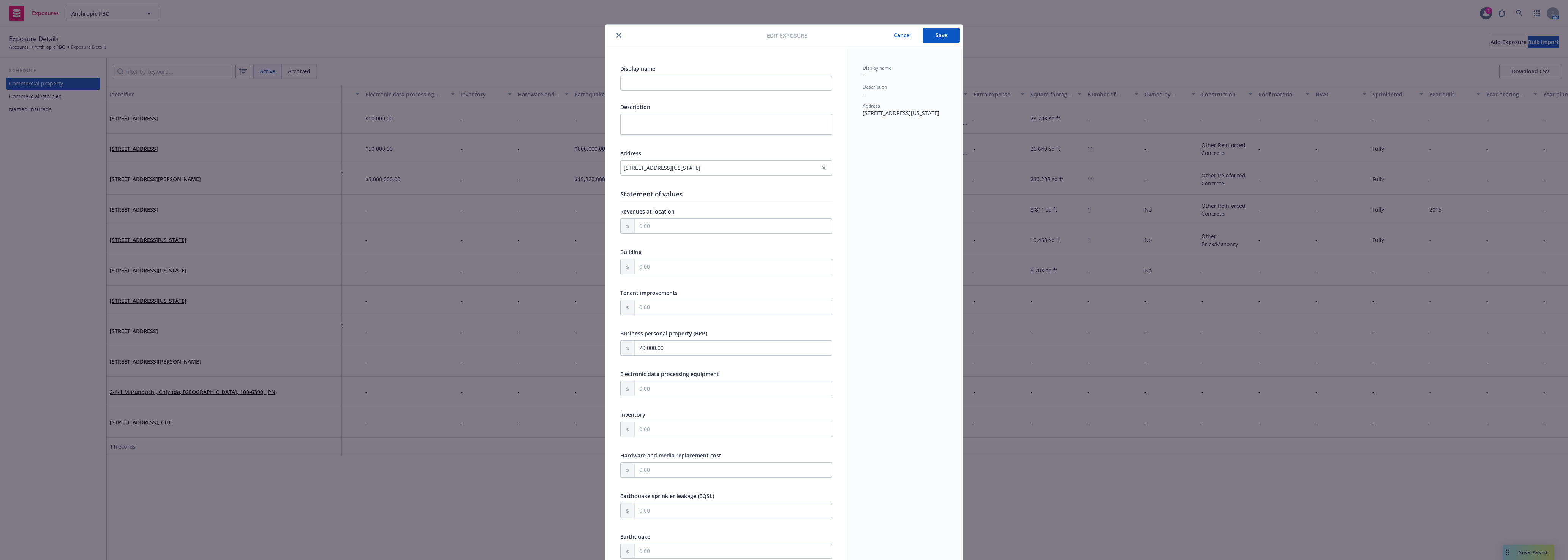
type input "800"
click at [936, 28] on button "Save" at bounding box center [942, 34] width 37 height 15
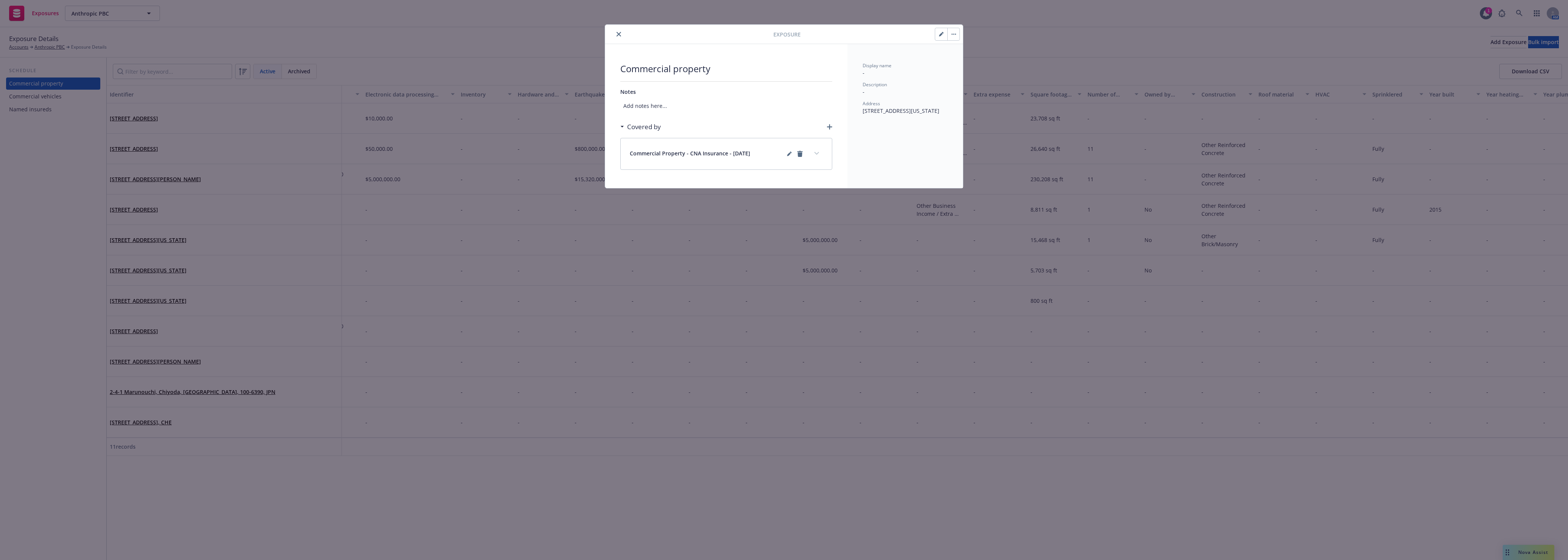
click at [619, 34] on icon "close" at bounding box center [618, 34] width 4 height 4
